Goal: Find specific page/section

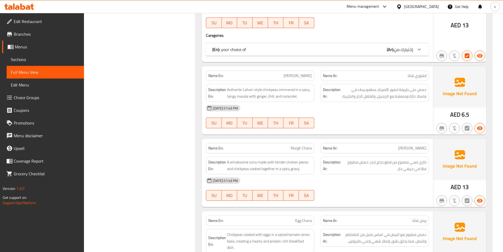
scroll to position [951, 0]
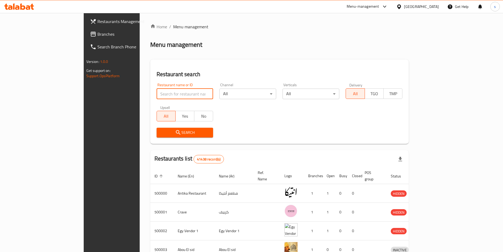
click at [157, 92] on input "search" at bounding box center [185, 94] width 57 height 11
type input "780233"
click at [157, 94] on input "780233" at bounding box center [185, 94] width 57 height 11
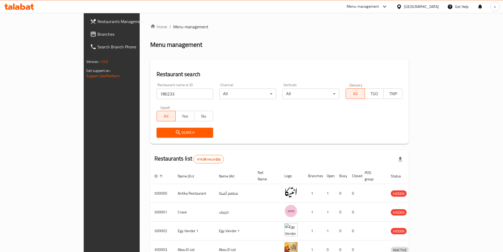
click at [97, 35] on span "Branches" at bounding box center [130, 34] width 66 height 6
